Goal: Task Accomplishment & Management: Manage account settings

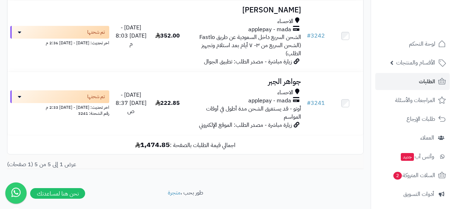
scroll to position [311, 0]
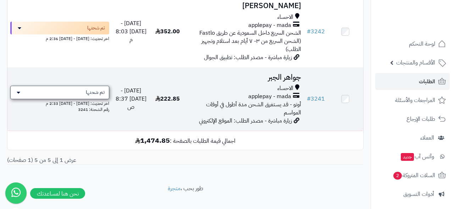
click at [63, 86] on div "تم شحنها" at bounding box center [59, 92] width 99 height 13
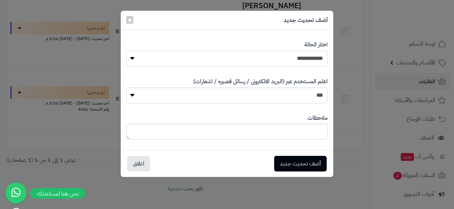
select select "*"
click at [290, 167] on button "أضف تحديث جديد" at bounding box center [300, 164] width 52 height 16
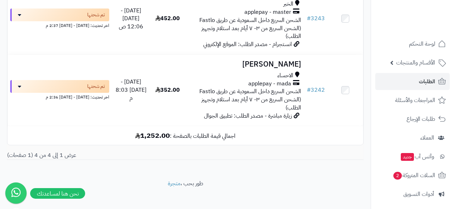
scroll to position [252, 0]
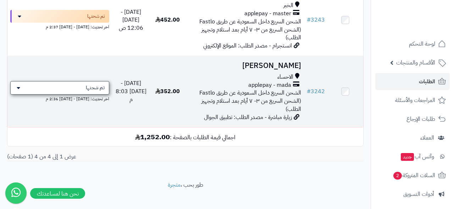
click at [90, 84] on span "تم شحنها" at bounding box center [95, 87] width 19 height 7
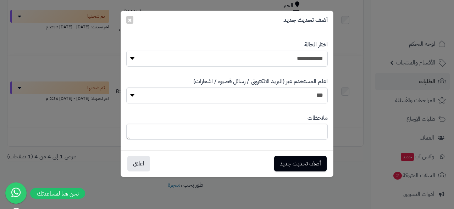
select select "*"
click at [296, 161] on button "أضف تحديث جديد" at bounding box center [300, 164] width 52 height 16
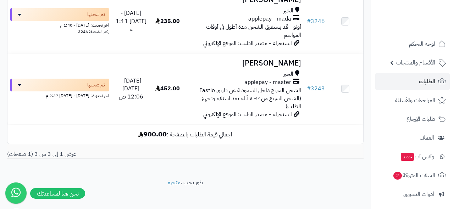
scroll to position [182, 0]
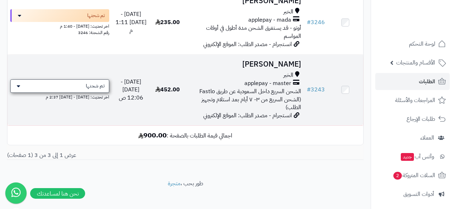
click at [99, 83] on span "تم شحنها" at bounding box center [95, 86] width 19 height 7
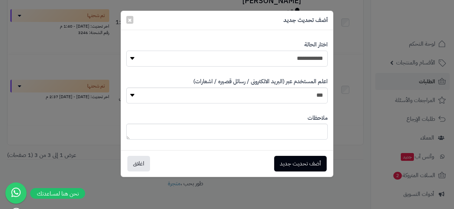
select select "*"
click at [293, 175] on div "أضف تحديث جديد اغلاق" at bounding box center [227, 163] width 212 height 27
click at [293, 166] on button "أضف تحديث جديد" at bounding box center [300, 164] width 52 height 16
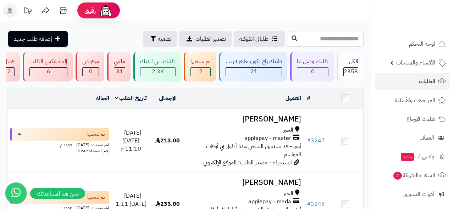
click at [421, 80] on span "الطلبات" at bounding box center [426, 82] width 16 height 10
